Goal: Answer question/provide support: Share content

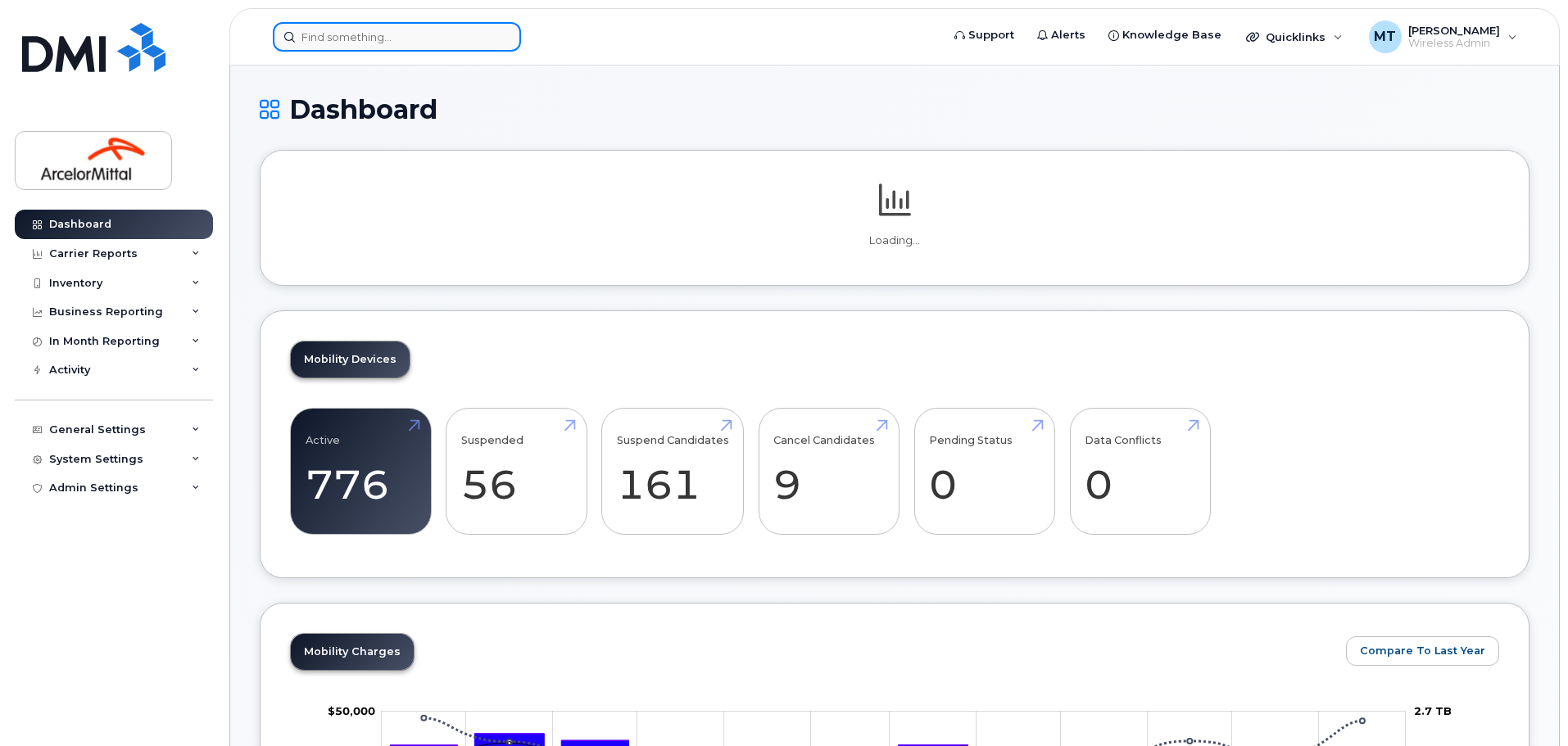
click at [374, 44] on input at bounding box center [396, 36] width 248 height 30
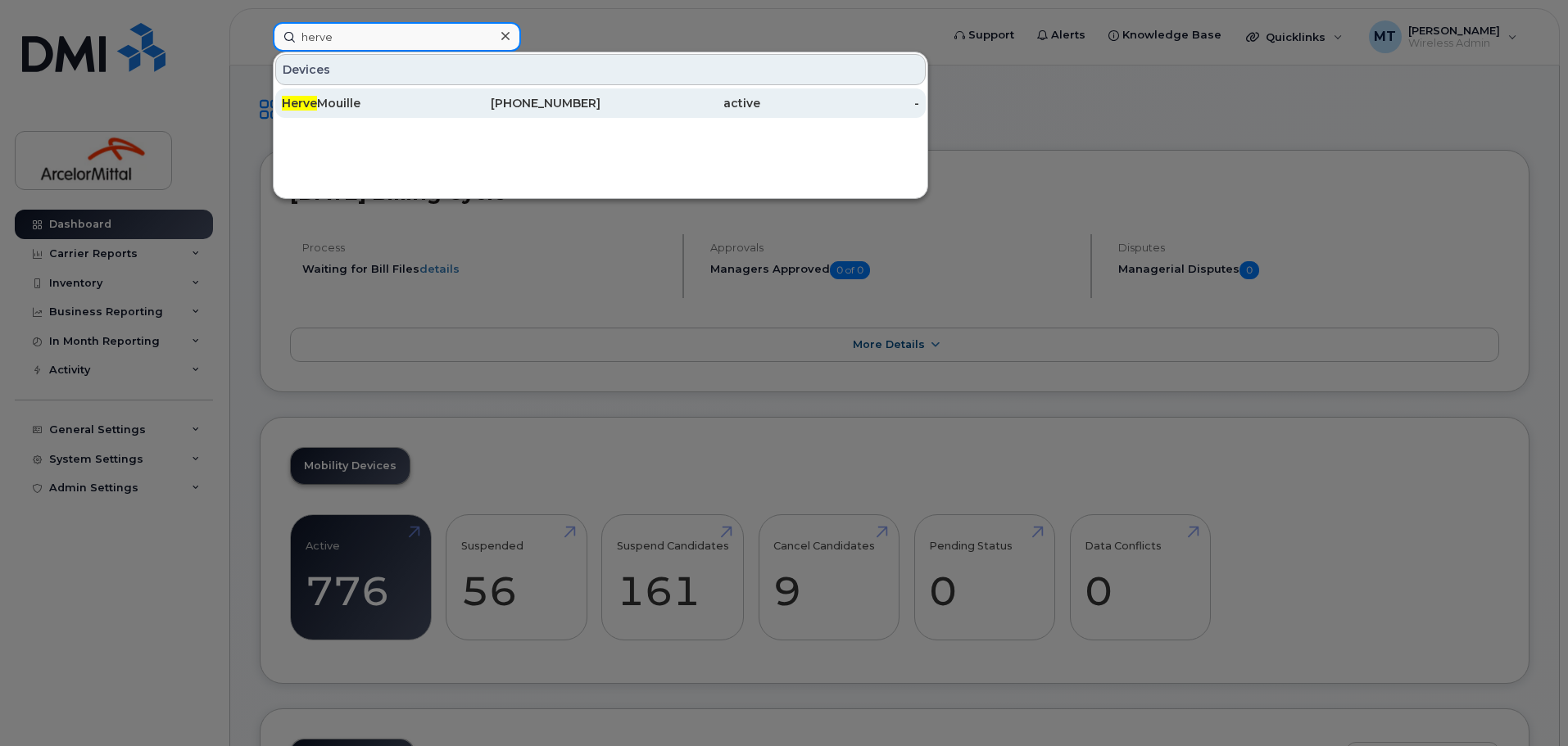
type input "herve"
click at [355, 99] on div "Herve Mouille" at bounding box center [361, 102] width 160 height 16
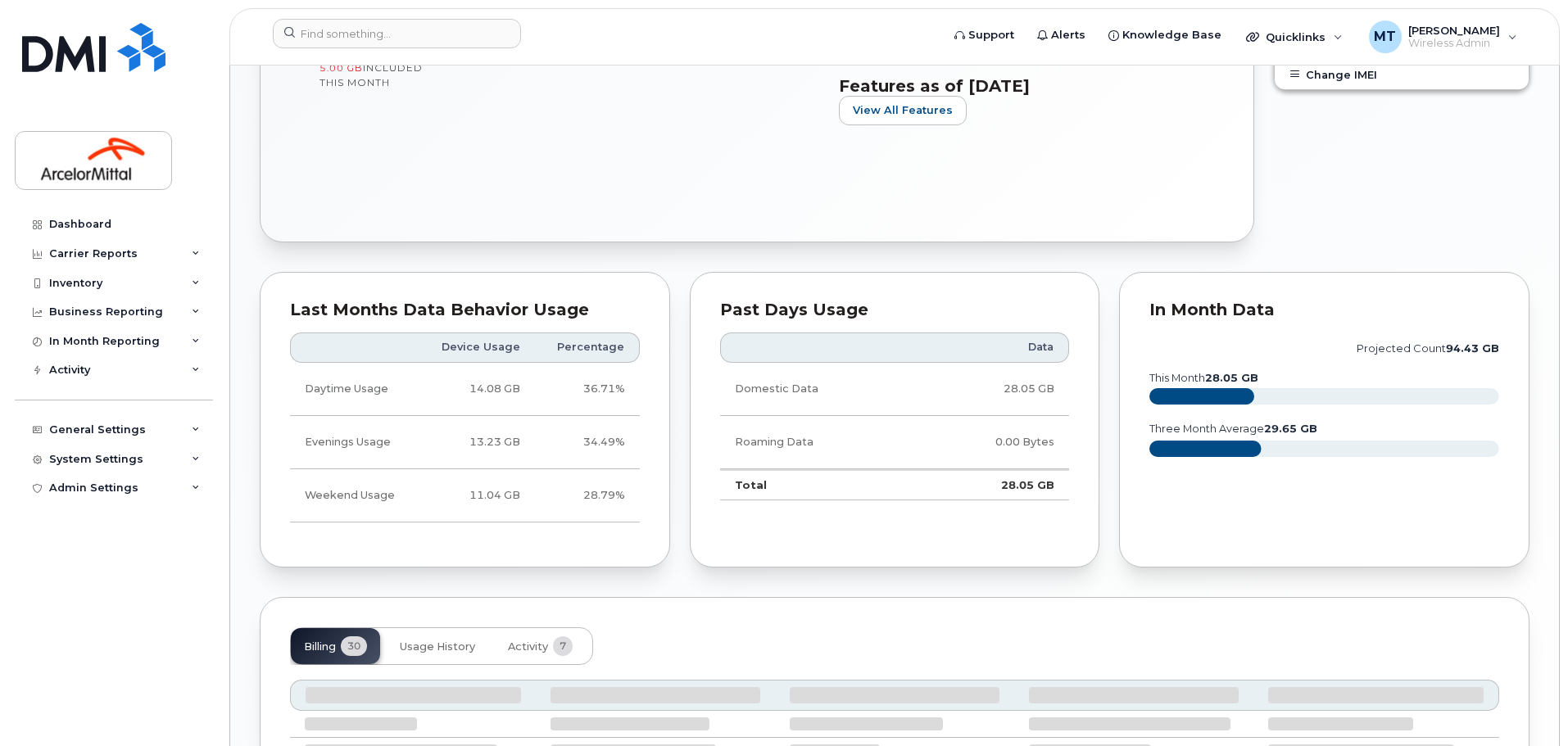
scroll to position [936, 0]
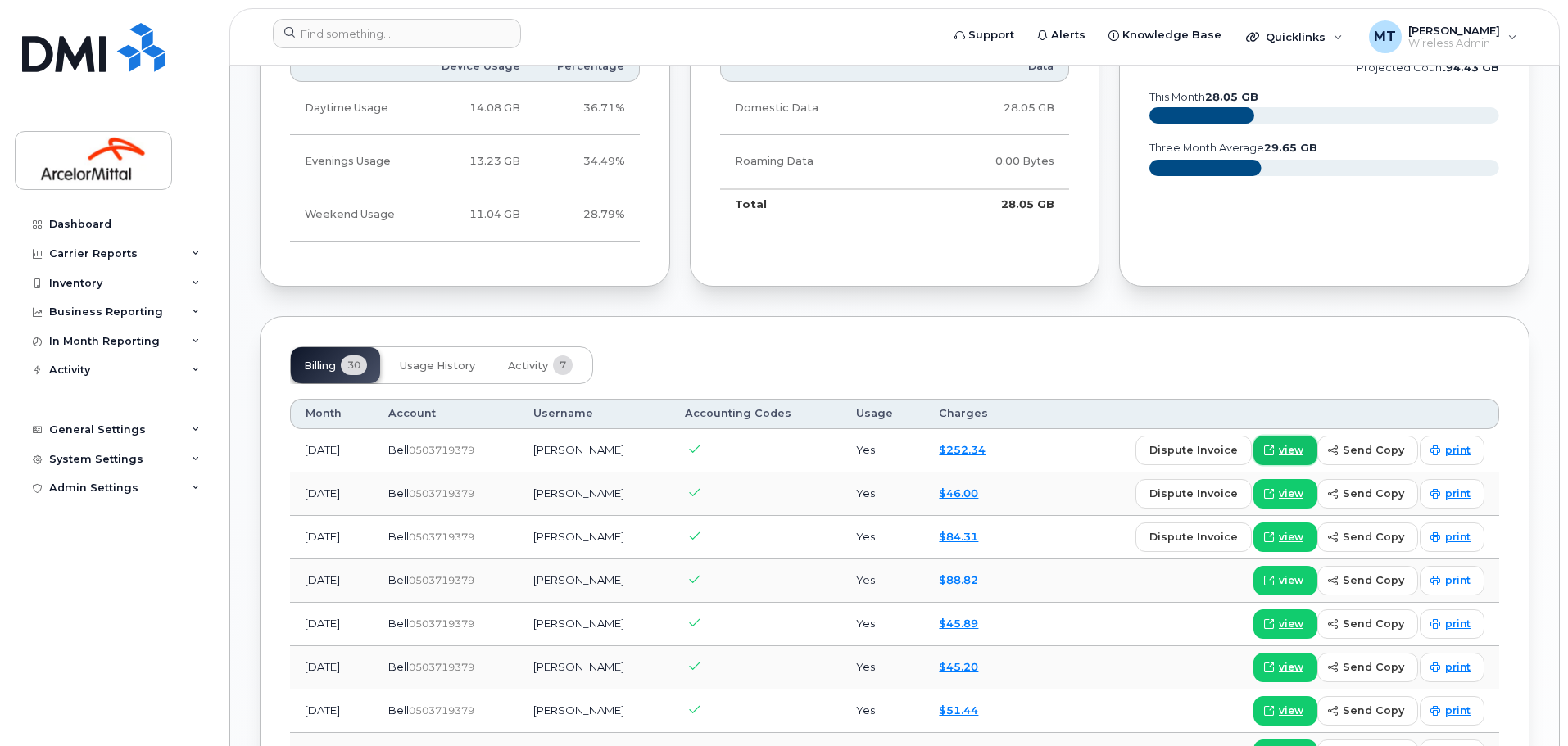
click at [1274, 446] on icon at bounding box center [1269, 451] width 10 height 10
click at [1389, 450] on span "send copy" at bounding box center [1373, 450] width 62 height 15
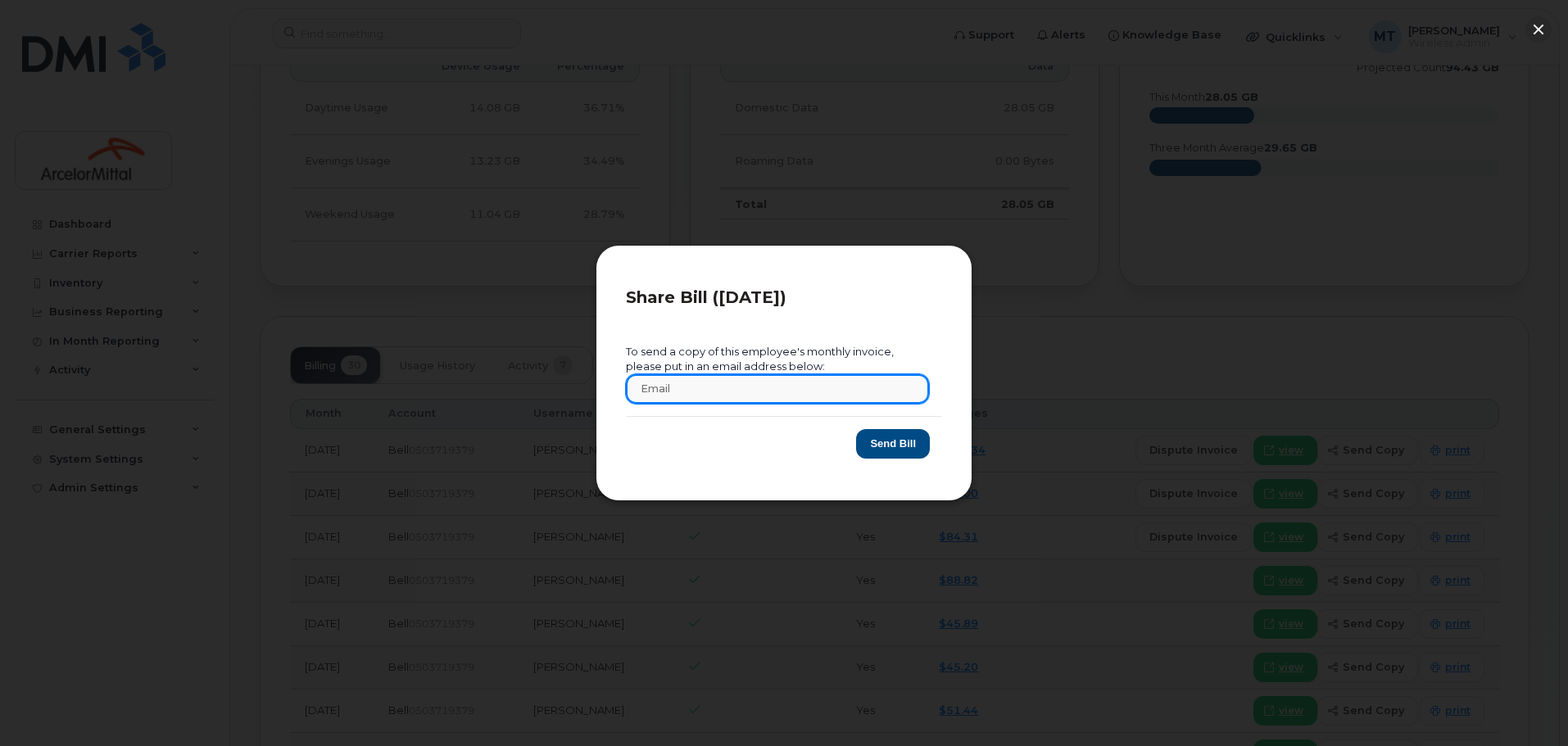
click at [737, 396] on input "text" at bounding box center [778, 388] width 303 height 30
type input "[EMAIL_ADDRESS][DOMAIN_NAME]"
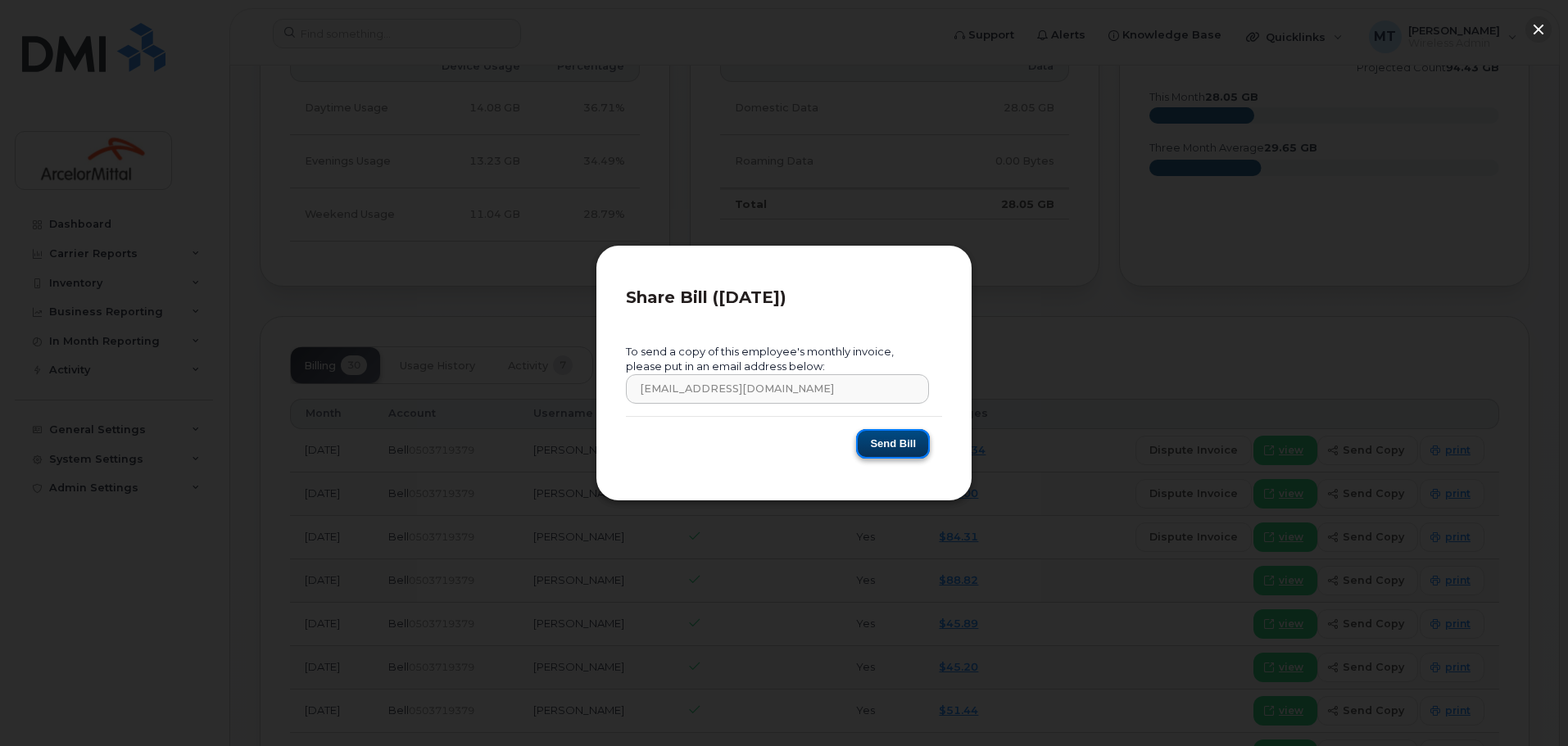
drag, startPoint x: 896, startPoint y: 444, endPoint x: 646, endPoint y: 412, distance: 252.0
click at [896, 443] on button "Send Bill" at bounding box center [893, 444] width 74 height 30
